Goal: Task Accomplishment & Management: Complete application form

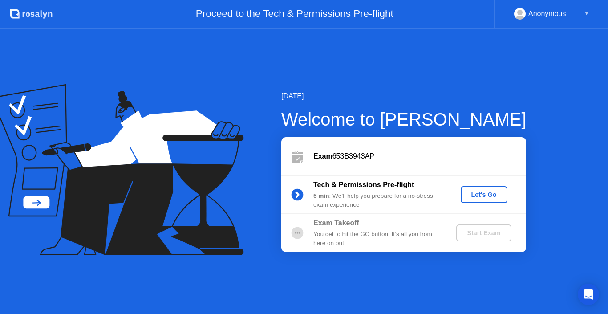
click at [478, 95] on div "[DATE]" at bounding box center [403, 96] width 245 height 11
click at [490, 192] on div "Let's Go" at bounding box center [485, 194] width 40 height 7
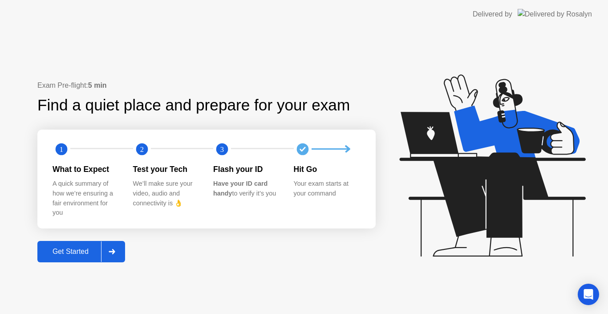
click at [64, 252] on div "Get Started" at bounding box center [70, 252] width 61 height 8
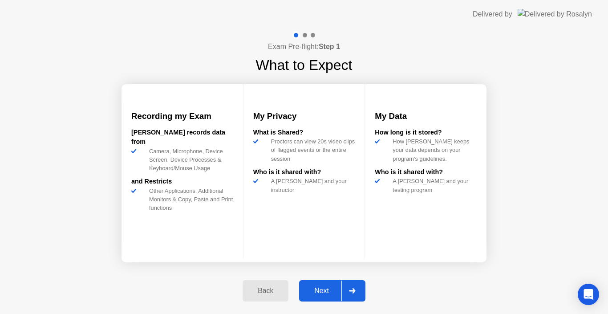
click at [329, 288] on div "Next" at bounding box center [322, 291] width 40 height 8
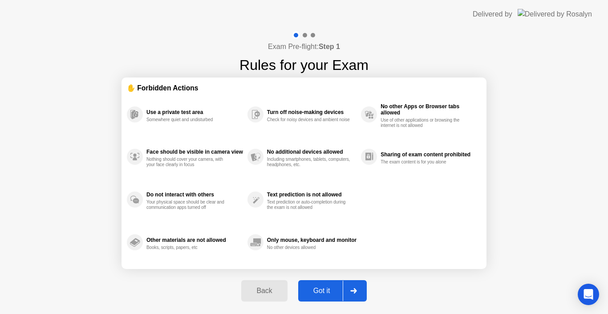
click at [329, 290] on div "Got it" at bounding box center [322, 291] width 42 height 8
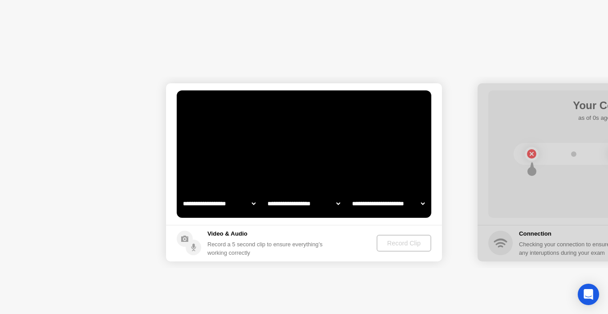
select select "**********"
select select "*******"
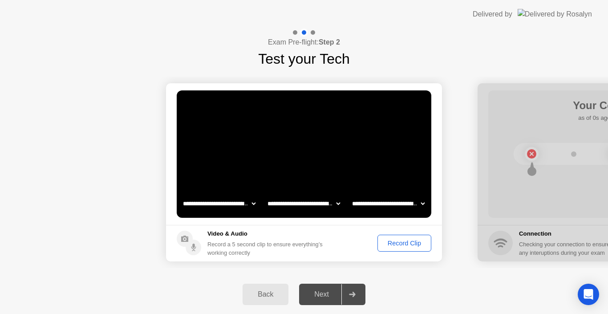
click at [251, 203] on select "**********" at bounding box center [219, 204] width 76 height 18
click at [337, 203] on select "**********" at bounding box center [304, 204] width 76 height 18
click at [420, 204] on select "**********" at bounding box center [388, 204] width 76 height 18
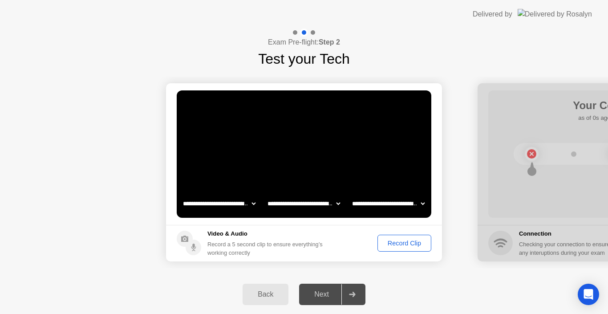
click at [454, 64] on div "Exam Pre-flight: Step 2 Test your Tech" at bounding box center [304, 49] width 608 height 41
click at [415, 241] on div "Record Clip" at bounding box center [405, 243] width 48 height 7
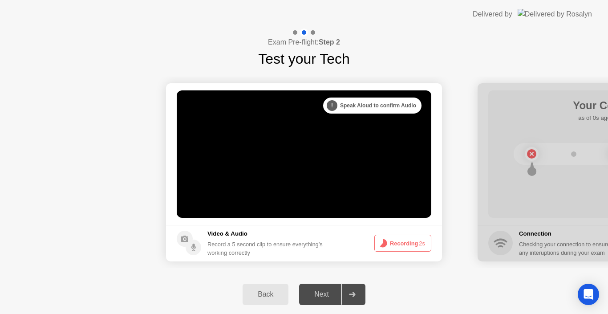
click at [364, 183] on video at bounding box center [304, 153] width 255 height 127
click at [392, 110] on div ". . . Try increasing your lighting" at bounding box center [376, 106] width 92 height 16
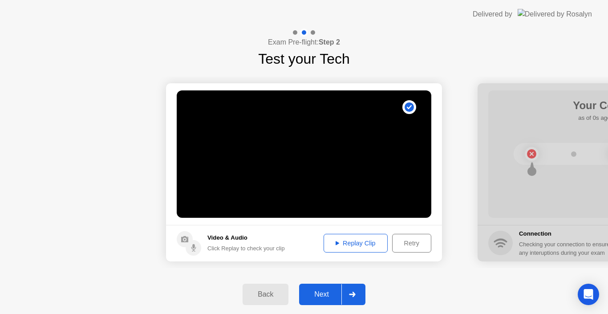
click at [365, 241] on div "Replay Clip" at bounding box center [356, 243] width 58 height 7
click at [325, 294] on div "Next" at bounding box center [322, 294] width 40 height 8
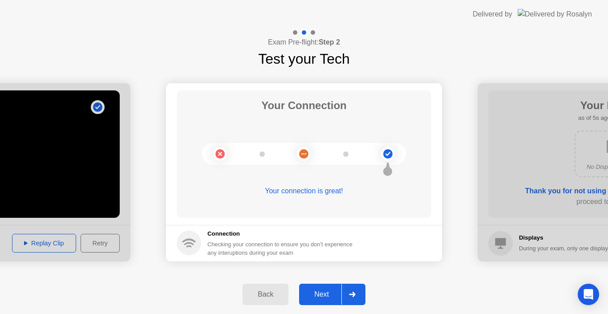
click at [324, 296] on div "Next" at bounding box center [322, 294] width 40 height 8
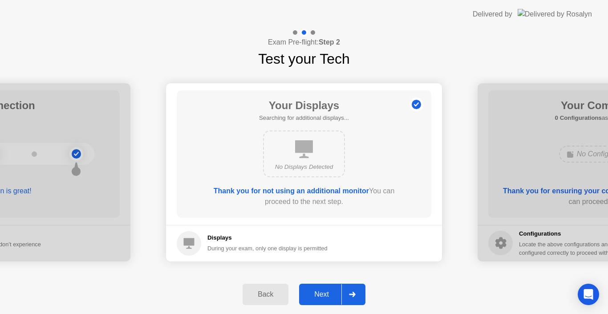
click at [326, 293] on div "Next" at bounding box center [322, 294] width 40 height 8
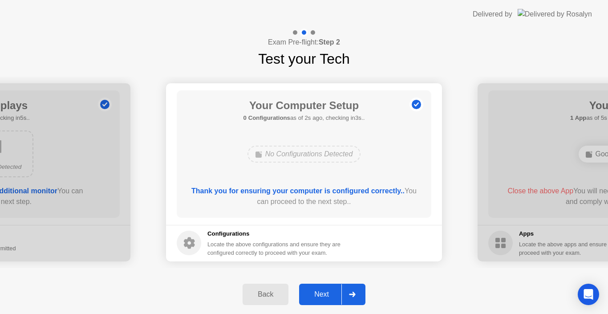
click at [320, 290] on div "Next" at bounding box center [322, 294] width 40 height 8
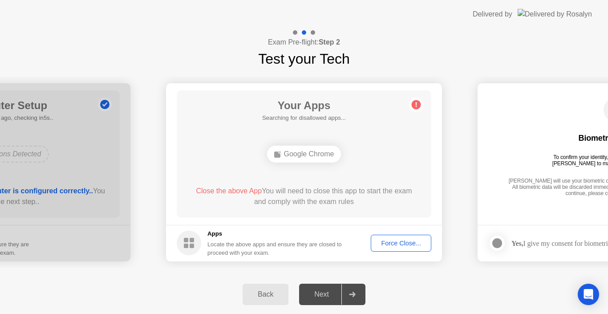
click at [393, 240] on div "Force Close..." at bounding box center [401, 243] width 54 height 7
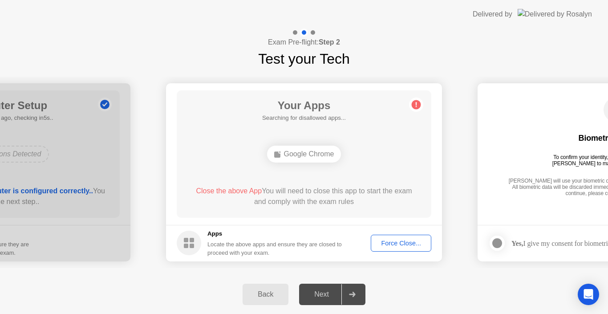
click at [325, 149] on div "Google Chrome" at bounding box center [304, 154] width 74 height 17
click at [399, 240] on div "Force Close..." at bounding box center [401, 243] width 54 height 7
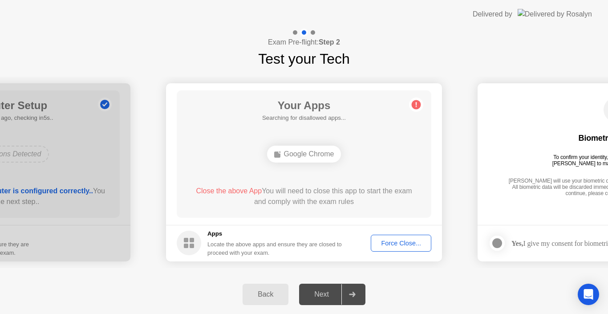
click at [351, 297] on icon at bounding box center [352, 294] width 7 height 5
click at [330, 294] on div "Next" at bounding box center [322, 294] width 40 height 8
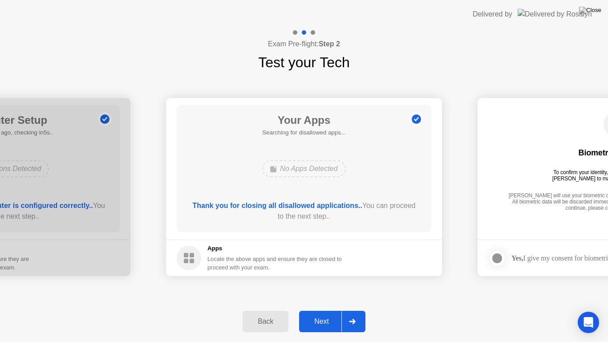
click at [330, 314] on div "Next" at bounding box center [322, 322] width 40 height 8
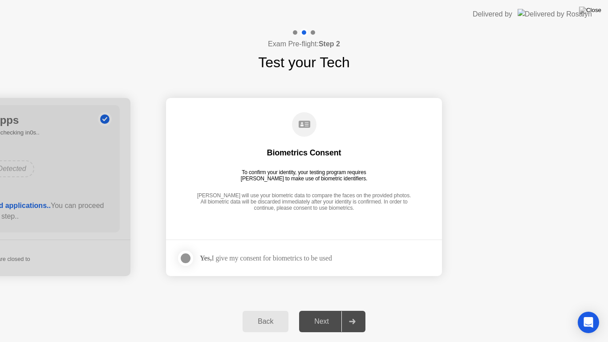
click at [189, 259] on div at bounding box center [185, 258] width 11 height 11
click at [325, 314] on div "Next" at bounding box center [322, 322] width 40 height 8
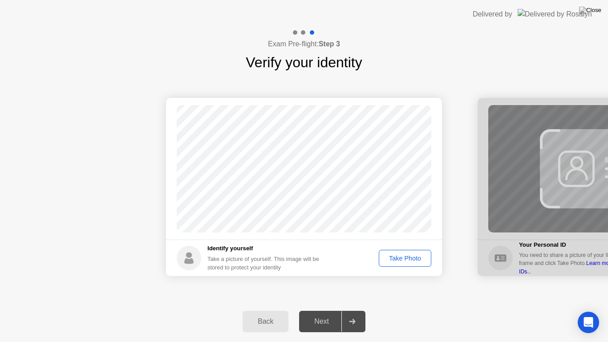
click at [401, 257] on div "Take Photo" at bounding box center [405, 258] width 46 height 7
click at [328, 314] on div "Next" at bounding box center [322, 322] width 40 height 8
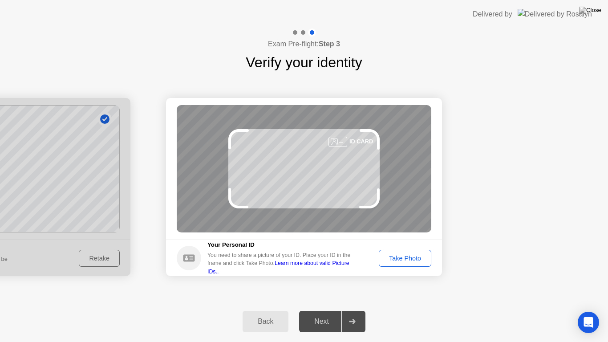
click at [404, 256] on div "Take Photo" at bounding box center [405, 258] width 46 height 7
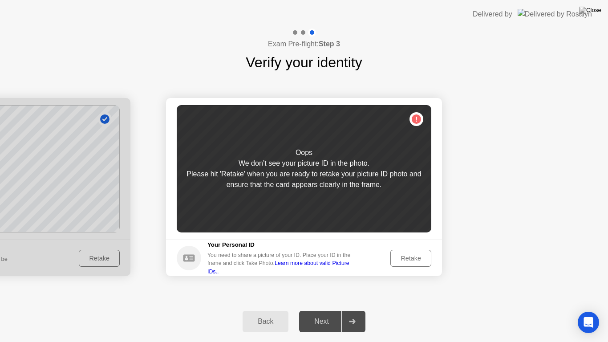
click at [404, 258] on div "Retake" at bounding box center [411, 258] width 35 height 7
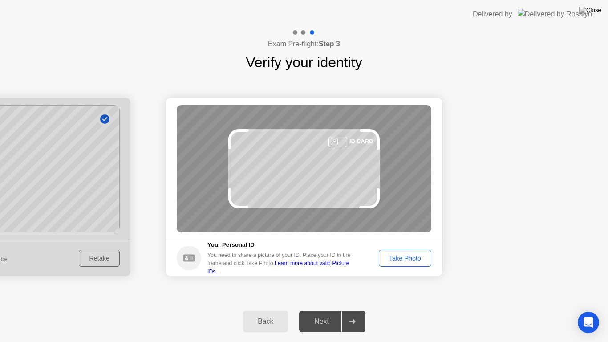
click at [405, 259] on div "Take Photo" at bounding box center [405, 258] width 46 height 7
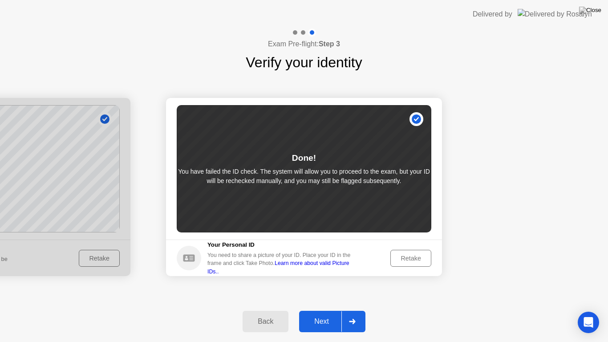
click at [316, 314] on div "Next" at bounding box center [322, 322] width 40 height 8
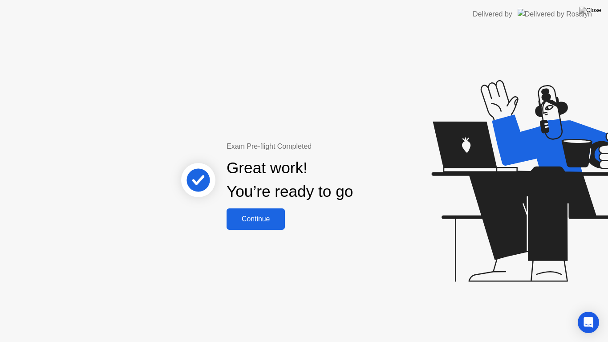
click at [253, 216] on div "Continue" at bounding box center [255, 219] width 53 height 8
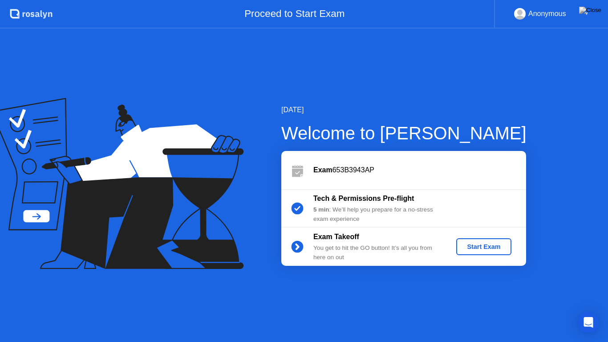
click at [489, 247] on div "Start Exam" at bounding box center [484, 246] width 48 height 7
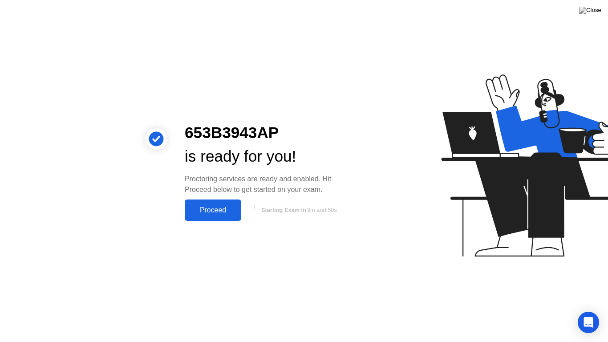
click at [214, 211] on div "Proceed" at bounding box center [212, 210] width 51 height 8
